Goal: Communication & Community: Answer question/provide support

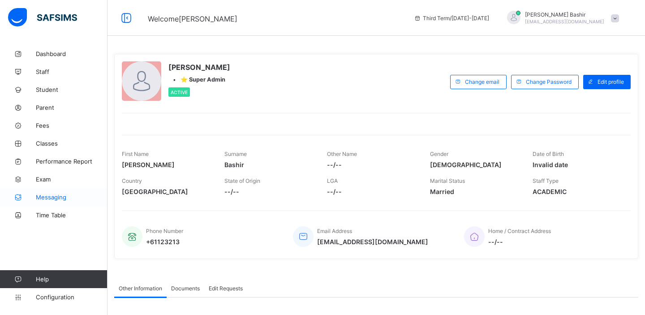
click at [52, 199] on span "Messaging" at bounding box center [72, 196] width 72 height 7
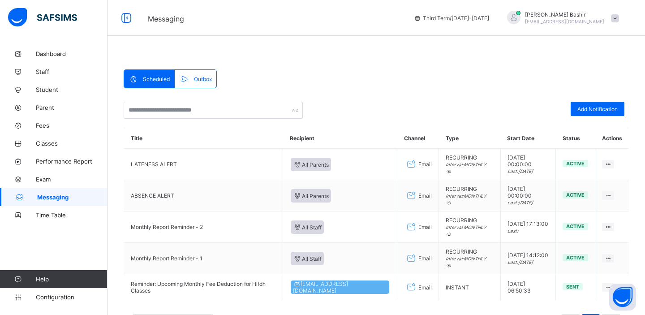
click at [208, 74] on div "Outbox" at bounding box center [195, 79] width 41 height 18
click at [208, 80] on span "Outbox" at bounding box center [203, 79] width 18 height 7
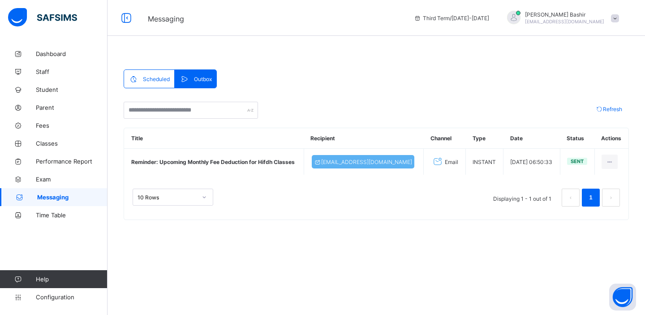
click at [158, 80] on span "Scheduled" at bounding box center [156, 79] width 27 height 7
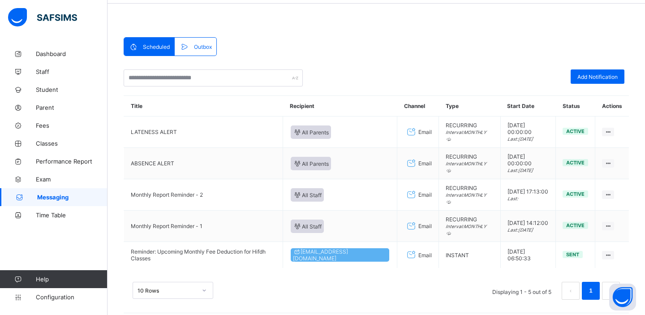
scroll to position [38, 0]
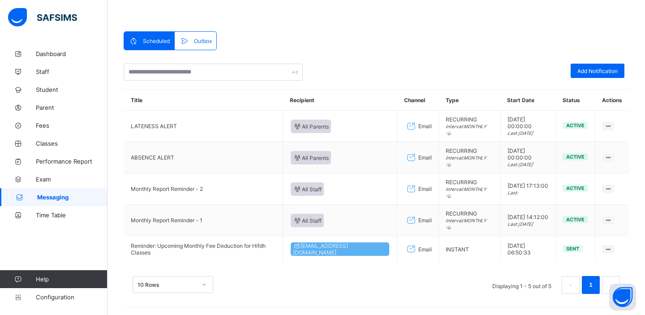
click at [205, 39] on span "Outbox" at bounding box center [203, 41] width 18 height 7
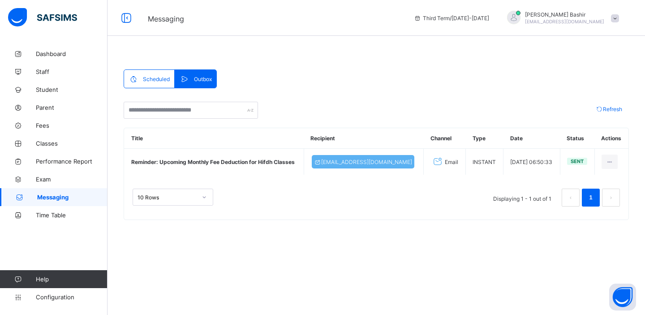
scroll to position [0, 0]
click at [149, 81] on span "Scheduled" at bounding box center [156, 79] width 27 height 7
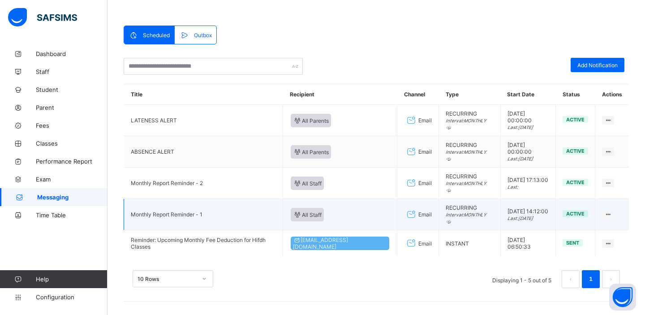
scroll to position [60, 0]
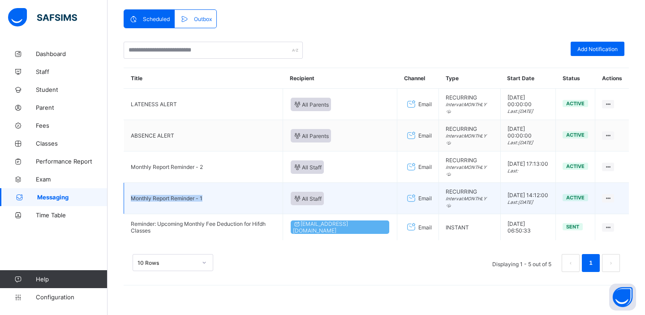
drag, startPoint x: 208, startPoint y: 196, endPoint x: 130, endPoint y: 192, distance: 78.5
click at [130, 192] on td "Monthly Report Reminder - 1" at bounding box center [203, 198] width 159 height 31
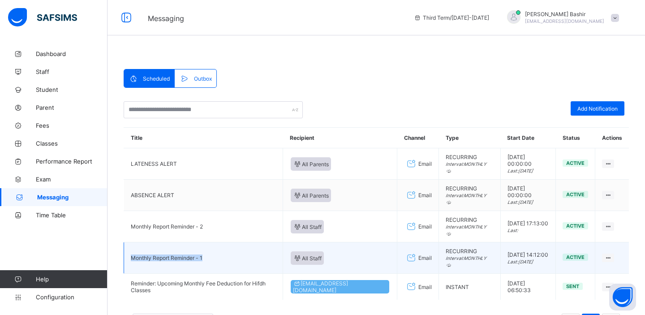
scroll to position [0, 0]
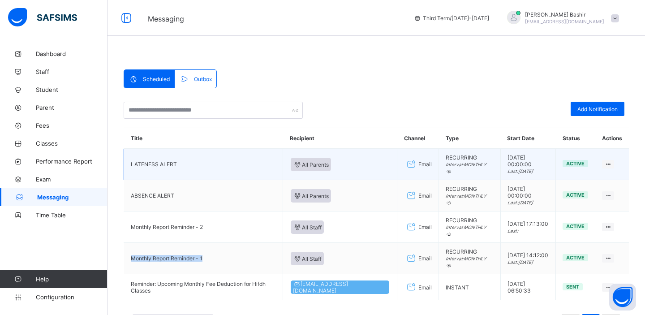
click at [151, 162] on td "LATENESS ALERT" at bounding box center [203, 164] width 159 height 31
click at [182, 160] on td "LATENESS ALERT" at bounding box center [203, 164] width 159 height 31
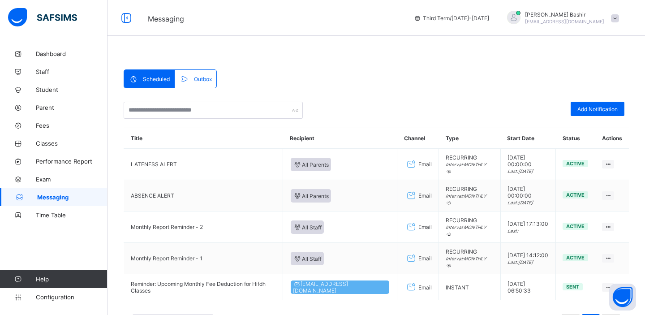
click at [191, 77] on span at bounding box center [186, 78] width 14 height 9
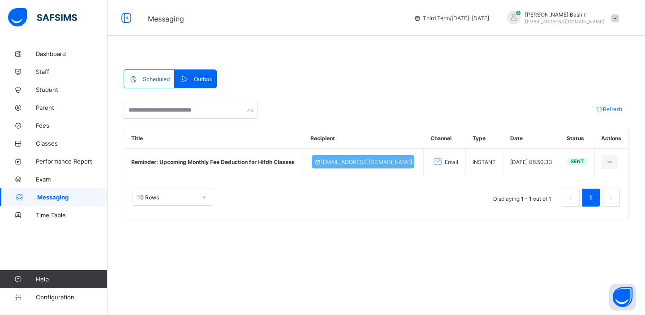
click at [151, 81] on span "Scheduled" at bounding box center [156, 79] width 27 height 7
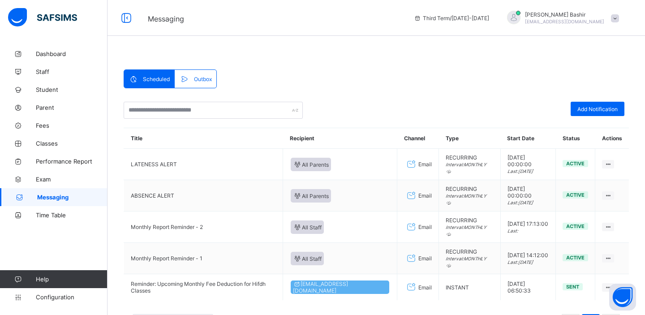
click at [185, 78] on icon at bounding box center [184, 78] width 10 height 9
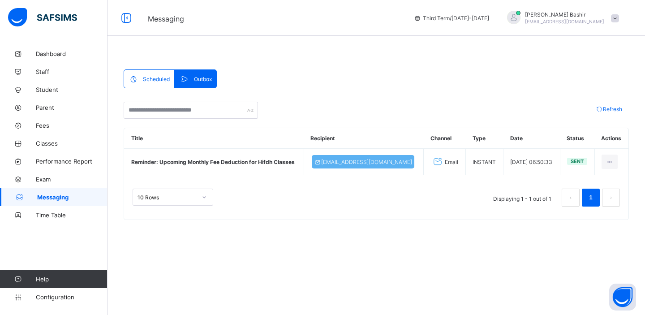
click at [156, 79] on span "Scheduled" at bounding box center [156, 79] width 27 height 7
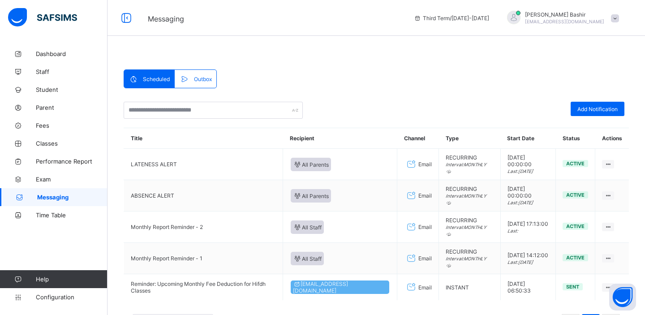
click at [189, 77] on span at bounding box center [186, 78] width 14 height 9
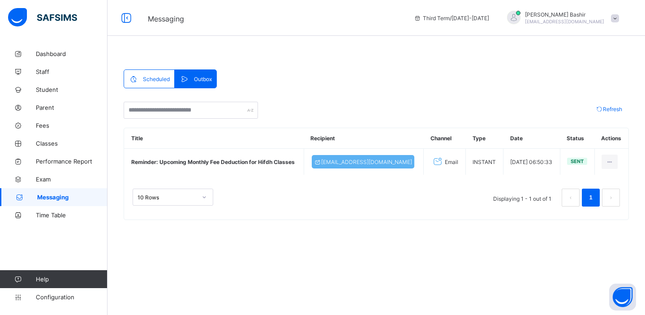
click at [139, 81] on span at bounding box center [135, 78] width 14 height 9
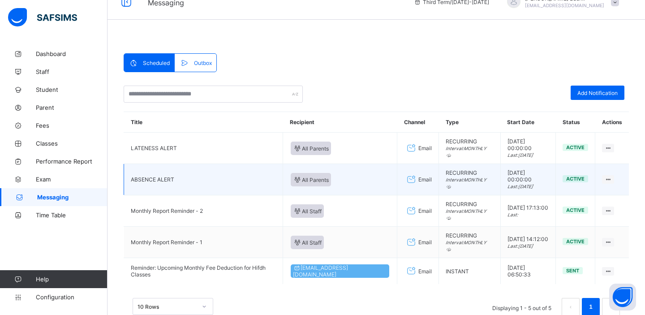
scroll to position [13, 0]
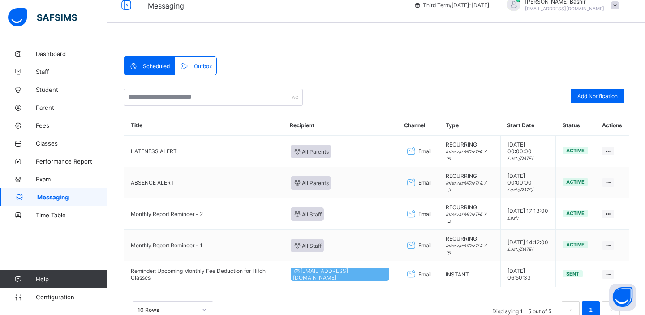
click at [205, 64] on span "Outbox" at bounding box center [203, 66] width 18 height 7
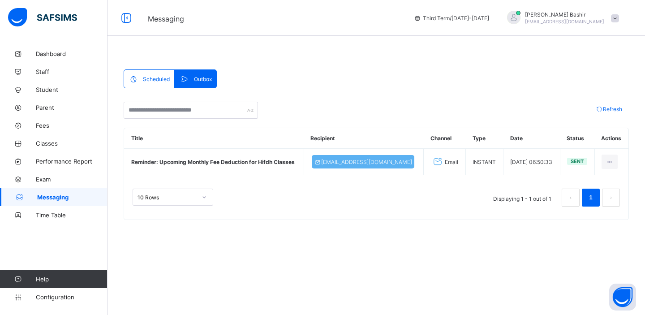
scroll to position [0, 0]
